Goal: Information Seeking & Learning: Learn about a topic

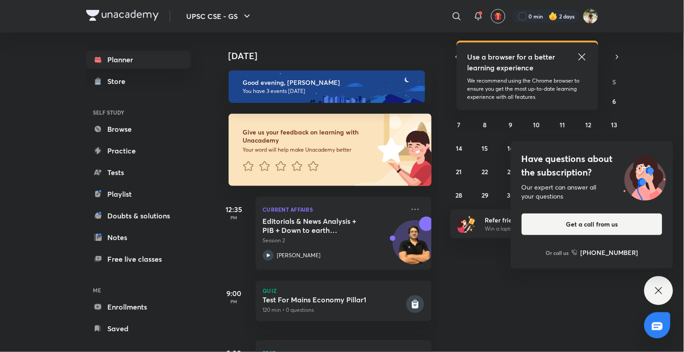
click at [404, 0] on html "UPSC CSE - GS ​ Use a browser for a better learning experience We recommend usi…" at bounding box center [342, 176] width 684 height 352
click at [664, 294] on icon at bounding box center [658, 290] width 11 height 11
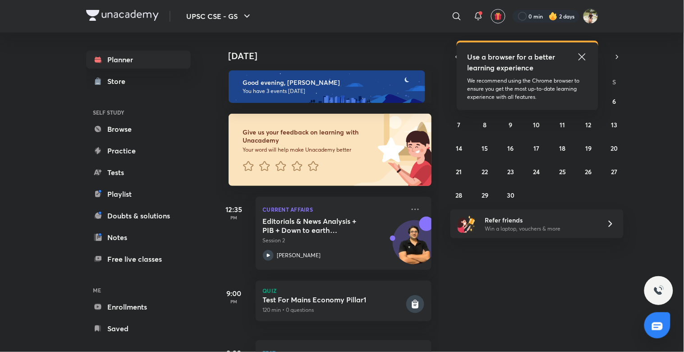
click at [582, 57] on icon at bounding box center [581, 56] width 7 height 7
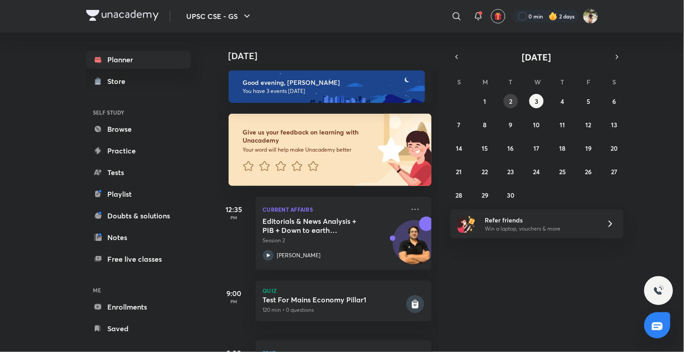
click at [515, 101] on button "2" at bounding box center [511, 101] width 14 height 14
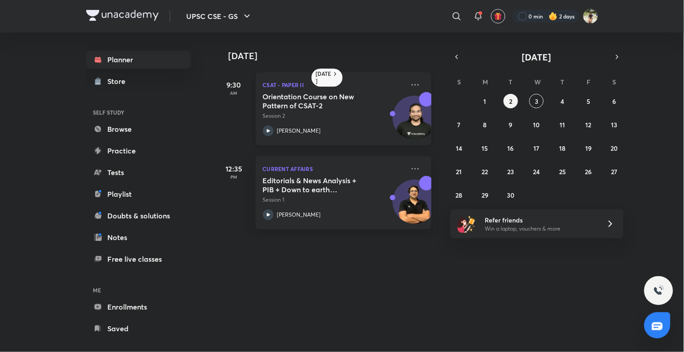
click at [266, 125] on icon at bounding box center [268, 130] width 11 height 11
click at [485, 104] on abbr "1" at bounding box center [485, 101] width 3 height 9
click at [271, 125] on div at bounding box center [268, 130] width 11 height 11
